Goal: Transaction & Acquisition: Purchase product/service

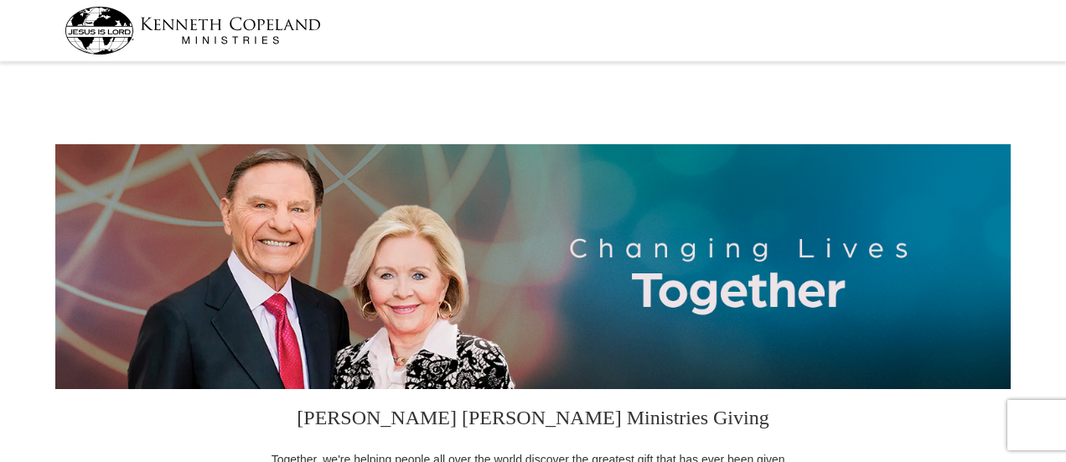
select select "[GEOGRAPHIC_DATA]"
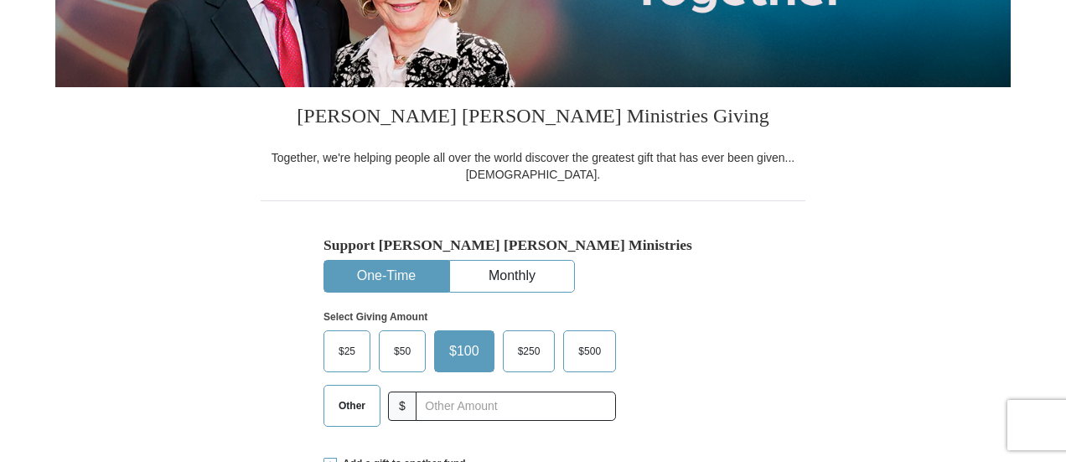
scroll to position [302, 0]
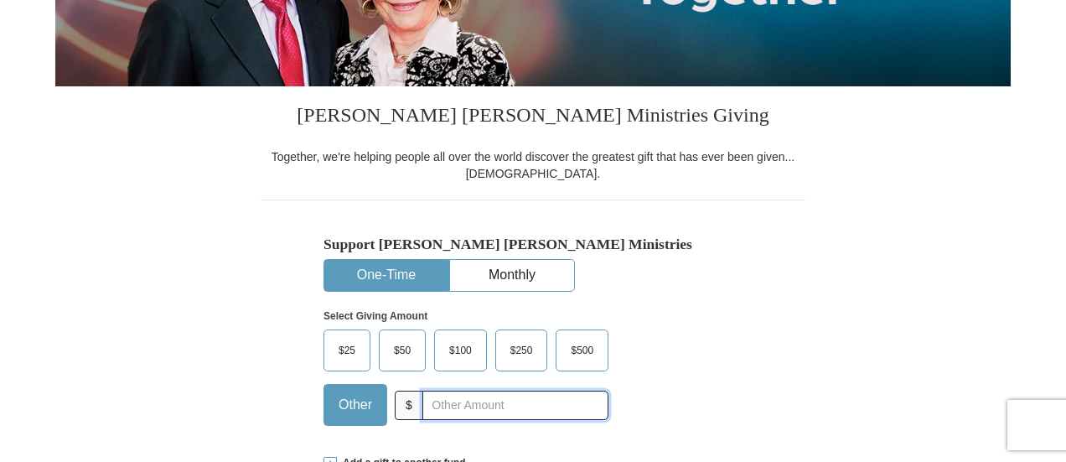
click at [447, 405] on input "text" at bounding box center [515, 404] width 186 height 29
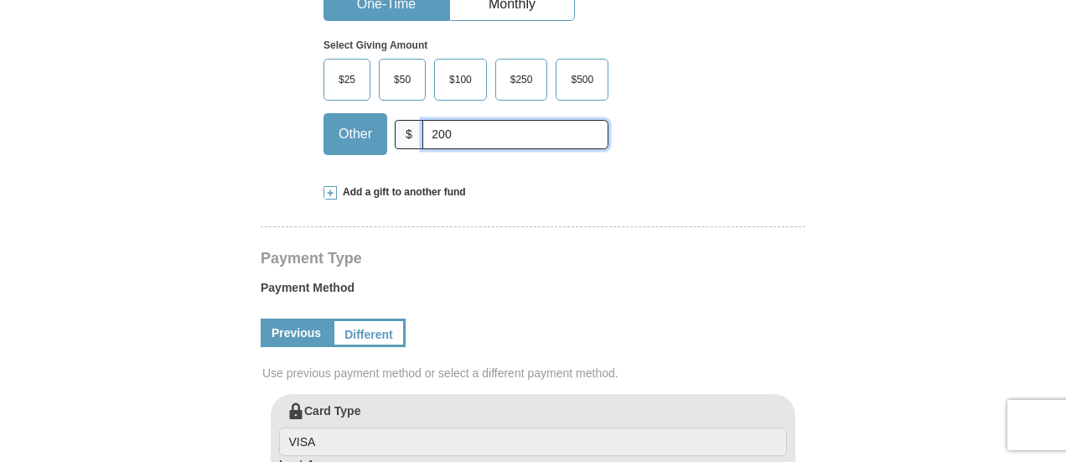
scroll to position [574, 0]
type input "200"
click at [330, 191] on span at bounding box center [329, 191] width 13 height 13
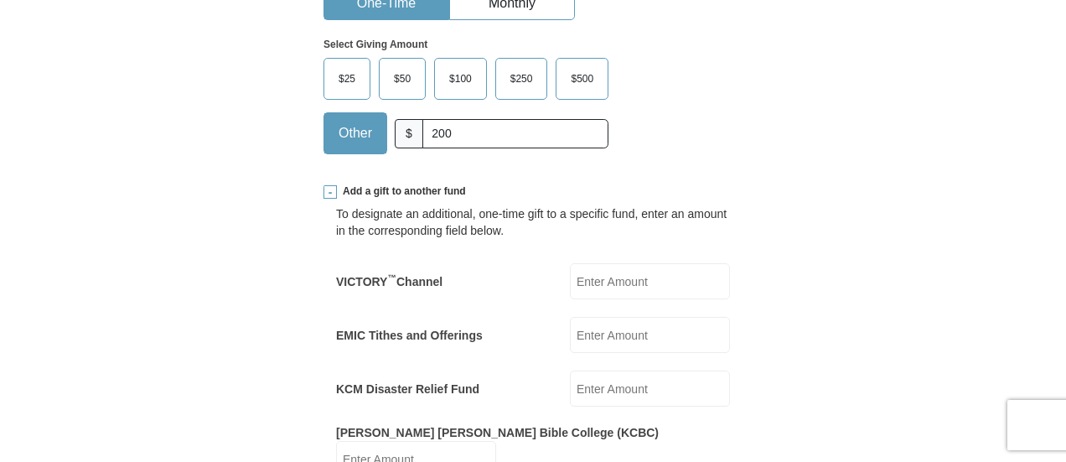
click at [607, 271] on input "VICTORY ™ Channel" at bounding box center [650, 281] width 160 height 36
type input "100"
click at [605, 338] on input "EMIC Tithes and Offerings" at bounding box center [650, 335] width 160 height 36
type input "1165"
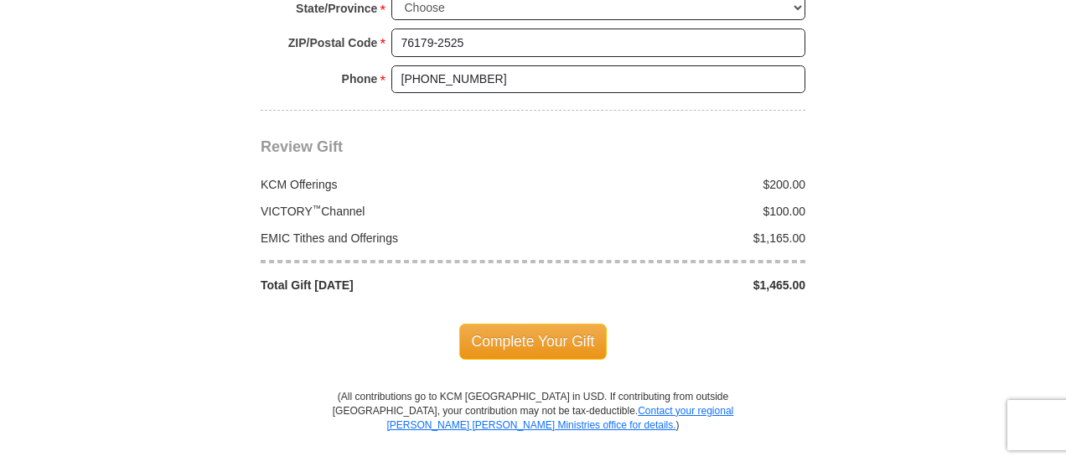
scroll to position [1763, 0]
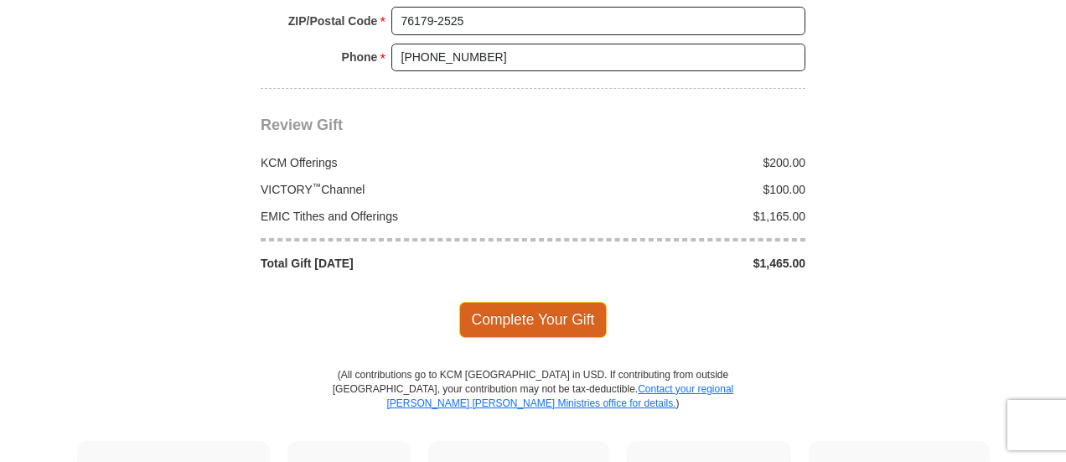
click at [521, 302] on span "Complete Your Gift" at bounding box center [533, 319] width 148 height 35
